Goal: Check status: Check status

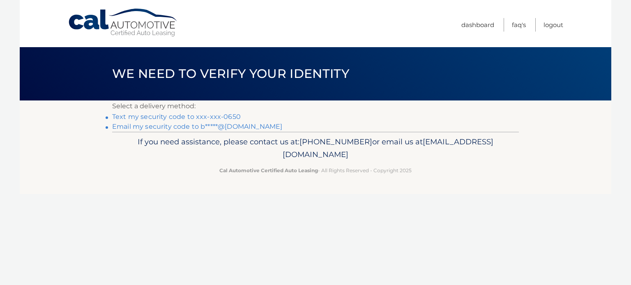
click at [212, 115] on link "Text my security code to xxx-xxx-0650" at bounding box center [176, 117] width 129 height 8
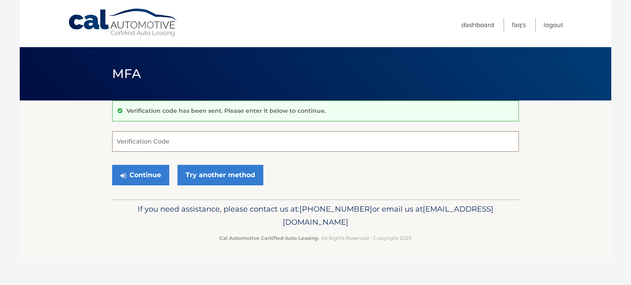
click at [173, 140] on input "Verification Code" at bounding box center [315, 141] width 406 height 21
type input "126177"
click at [148, 177] on button "Continue" at bounding box center [140, 175] width 57 height 21
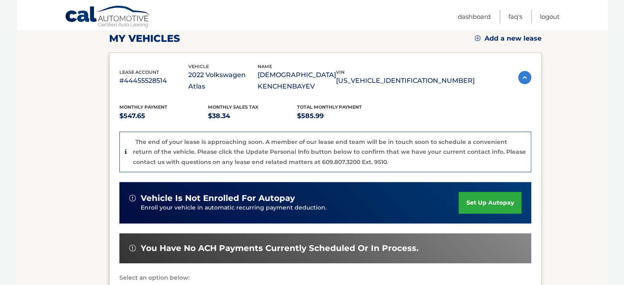
scroll to position [68, 0]
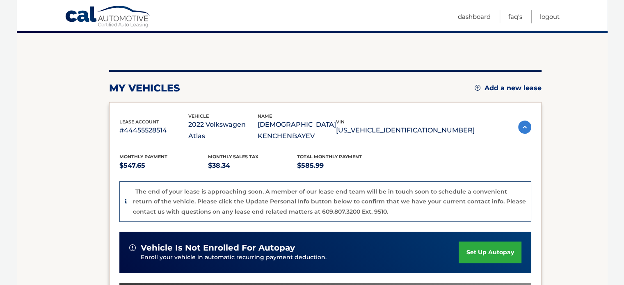
click at [138, 129] on p "#44455528514" at bounding box center [153, 130] width 69 height 11
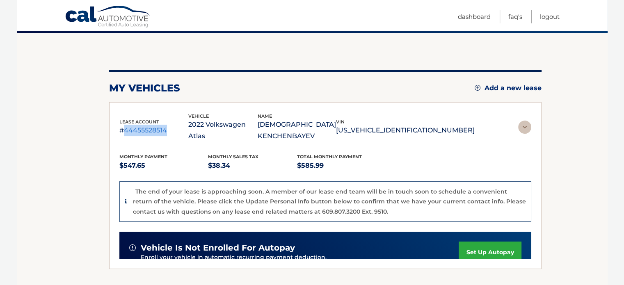
click at [138, 129] on p "#44455528514" at bounding box center [153, 130] width 69 height 11
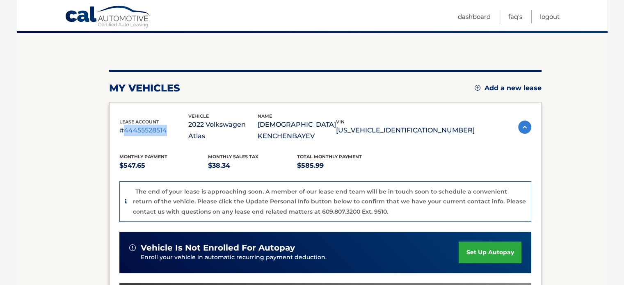
copy p "44455528514"
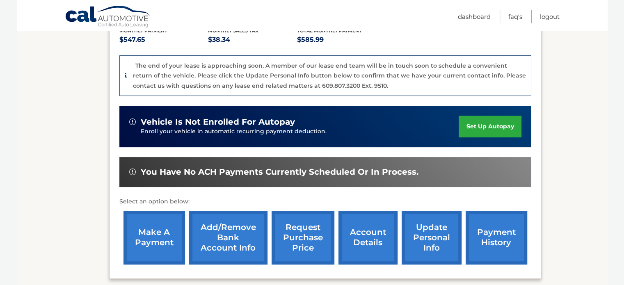
scroll to position [273, 0]
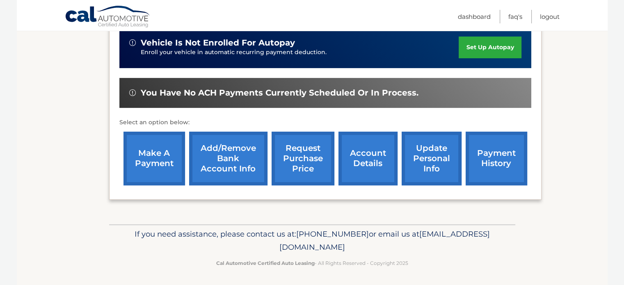
click at [354, 237] on span "[PHONE_NUMBER]" at bounding box center [332, 234] width 73 height 9
drag, startPoint x: 240, startPoint y: 246, endPoint x: 384, endPoint y: 252, distance: 144.2
click at [384, 252] on p "If you need assistance, please contact us at: 609-807-3200 or email us at Custo…" at bounding box center [313, 241] width 396 height 26
copy span "[EMAIL_ADDRESS][DOMAIN_NAME]"
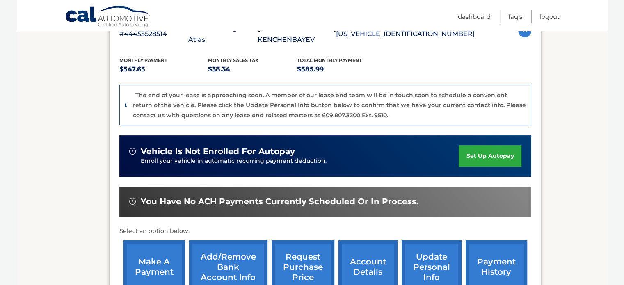
scroll to position [82, 0]
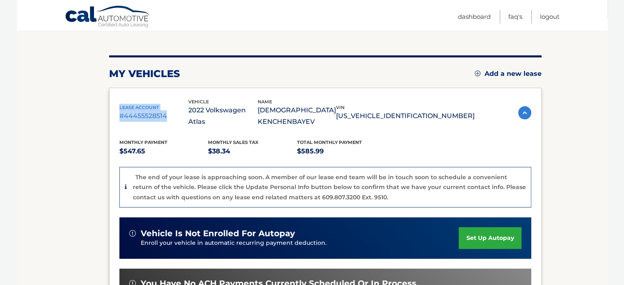
drag, startPoint x: 120, startPoint y: 106, endPoint x: 168, endPoint y: 115, distance: 48.3
click at [168, 115] on div "lease account #44455528514" at bounding box center [153, 113] width 69 height 18
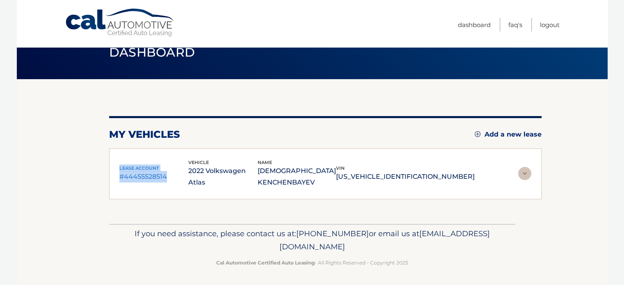
scroll to position [21, 0]
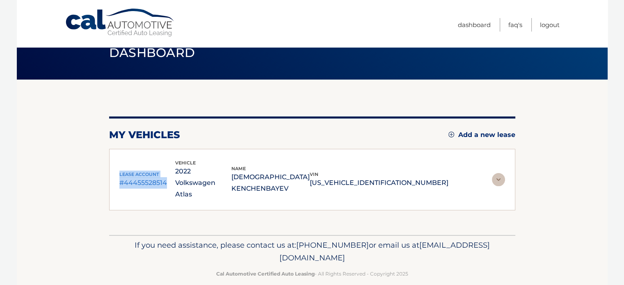
copy div "lease account #44455528514"
